Goal: Information Seeking & Learning: Learn about a topic

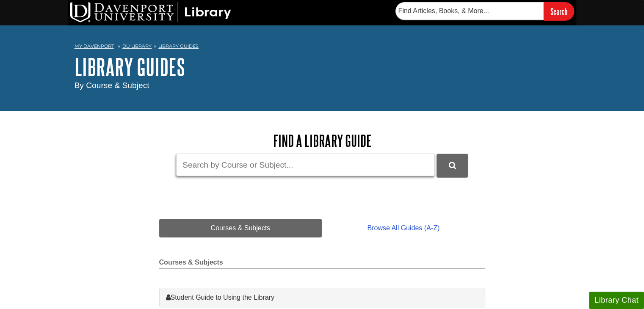
click at [374, 172] on input "Guide Search Terms" at bounding box center [305, 165] width 259 height 22
type input "nurs 600"
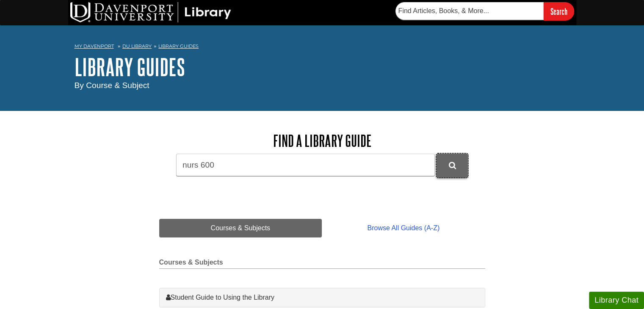
click at [452, 169] on icon "DU Library Guides Search" at bounding box center [452, 166] width 7 height 8
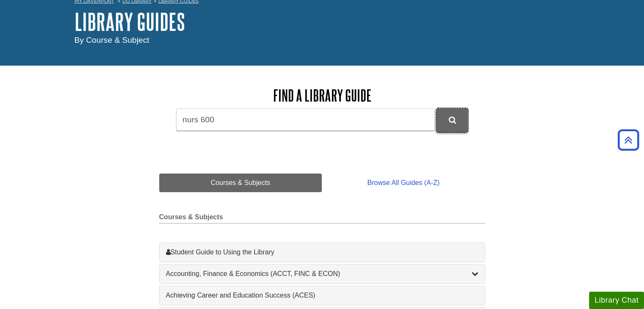
scroll to position [42, 0]
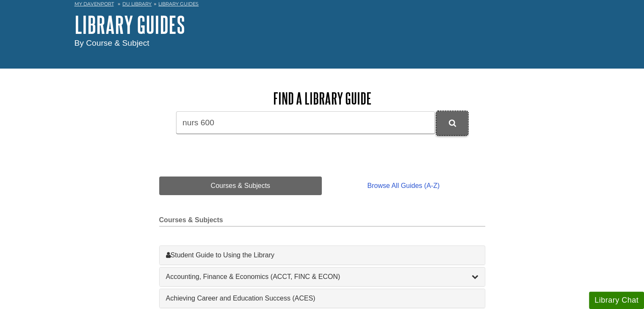
click at [450, 122] on icon "DU Library Guides Search" at bounding box center [452, 123] width 7 height 8
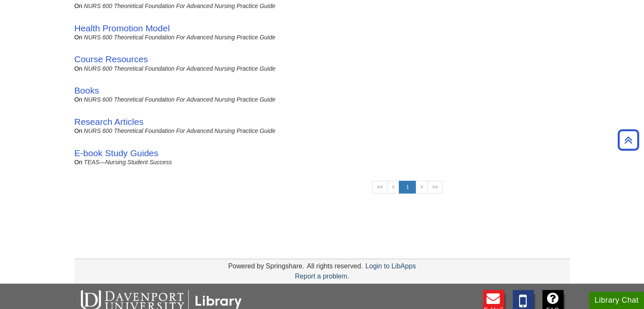
scroll to position [339, 0]
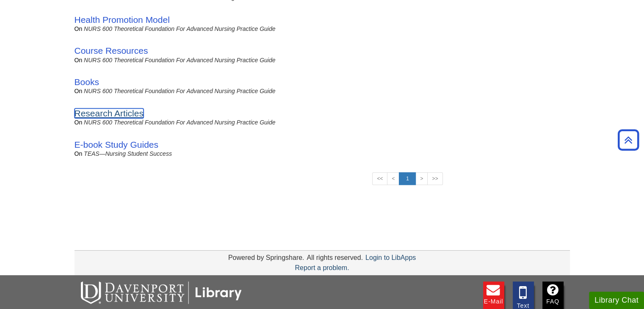
click at [100, 115] on link "Research Articles" at bounding box center [109, 113] width 69 height 10
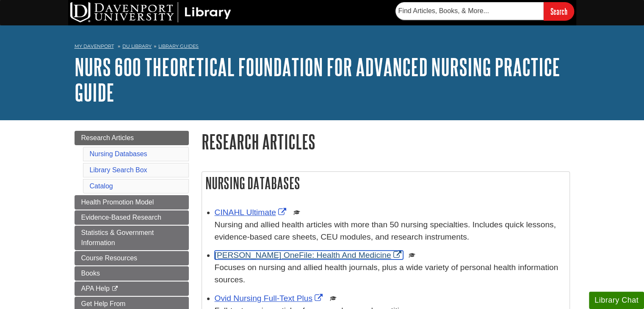
click at [299, 256] on link "[PERSON_NAME] OneFile: Health And Medicine" at bounding box center [309, 255] width 189 height 9
